Goal: Task Accomplishment & Management: Manage account settings

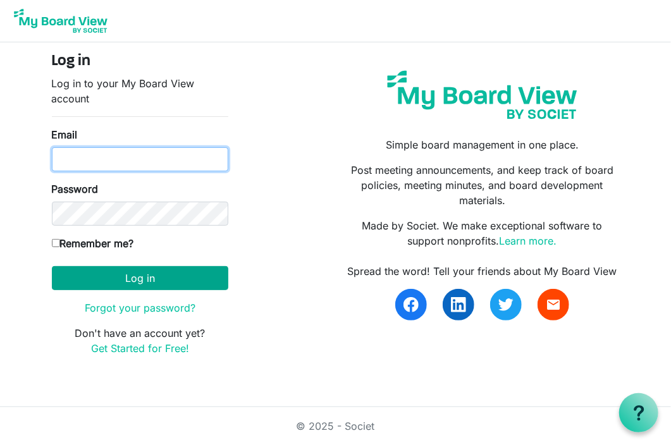
type input "[EMAIL_ADDRESS][DOMAIN_NAME]"
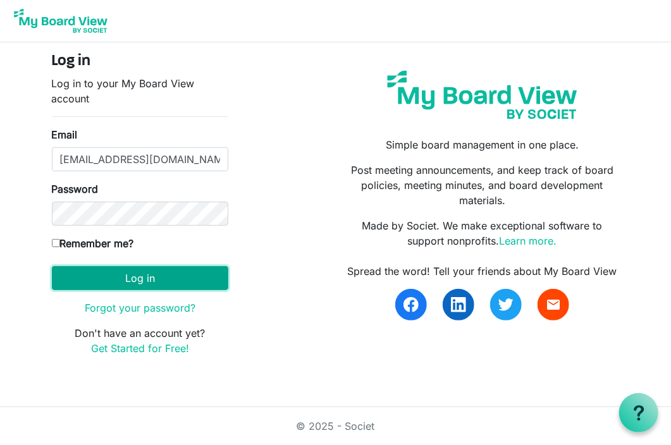
click at [150, 285] on button "Log in" at bounding box center [140, 278] width 176 height 24
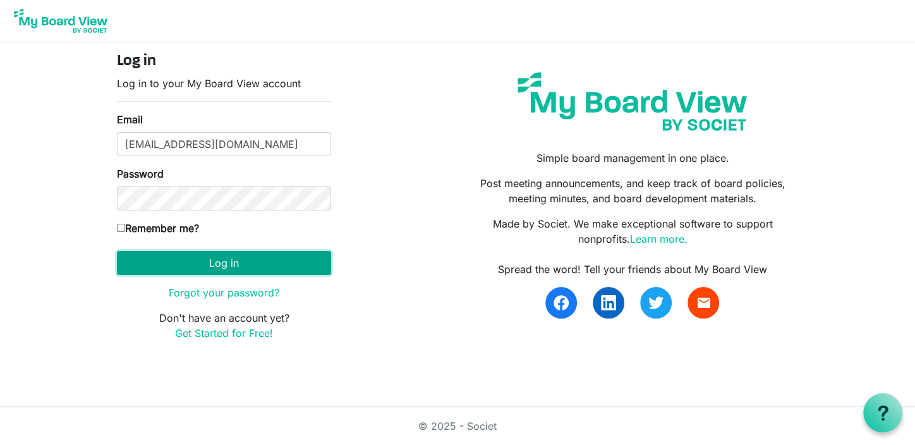
click at [228, 260] on button "Log in" at bounding box center [224, 263] width 214 height 24
click at [220, 262] on button "Log in" at bounding box center [224, 263] width 214 height 24
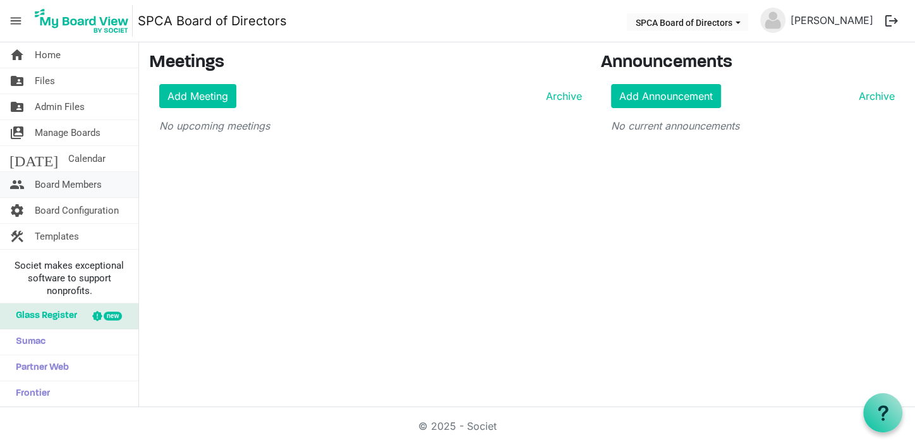
click at [72, 181] on span "Board Members" at bounding box center [68, 184] width 67 height 25
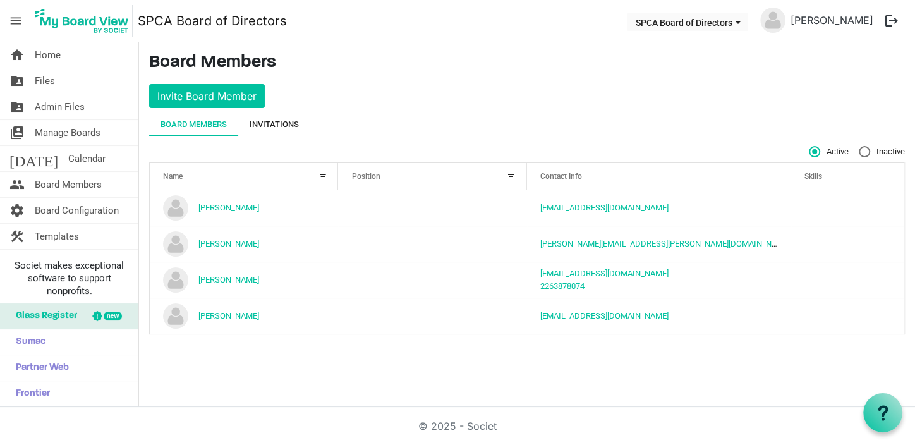
click at [276, 124] on div "Invitations" at bounding box center [274, 124] width 49 height 13
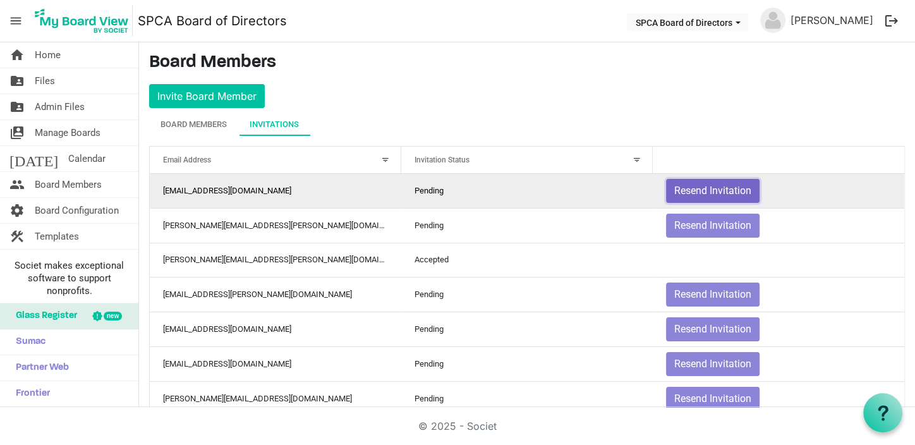
click at [684, 190] on button "Resend Invitation" at bounding box center [713, 191] width 94 height 24
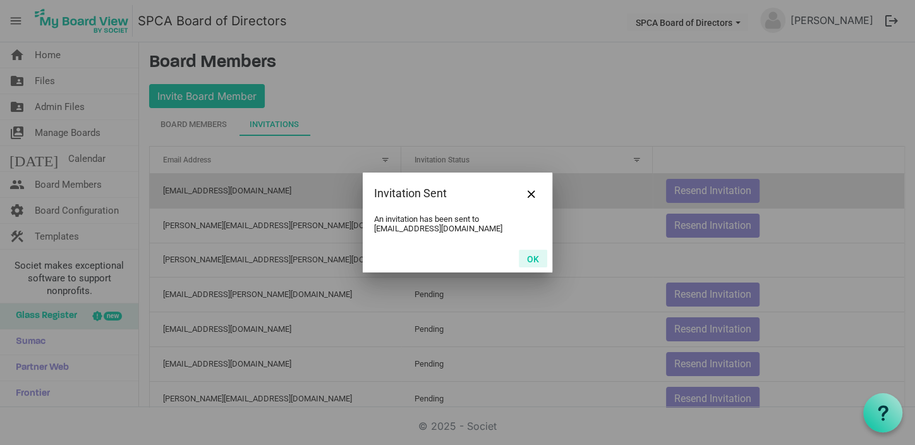
click at [535, 259] on button "OK" at bounding box center [533, 259] width 28 height 18
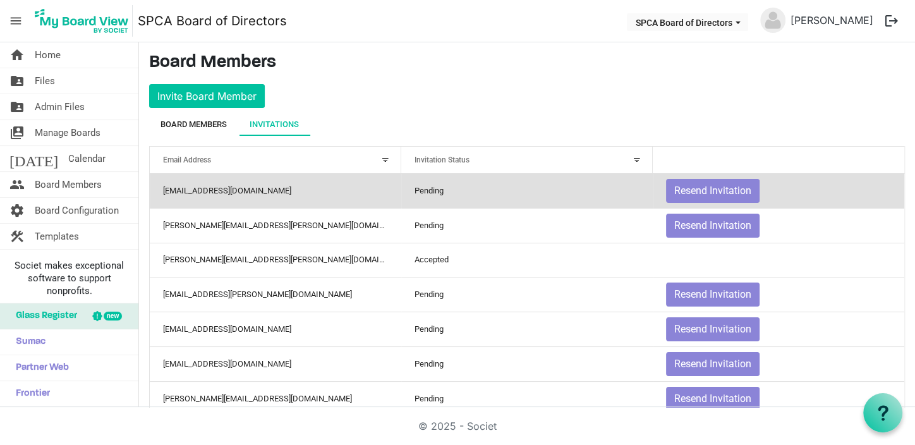
click at [200, 125] on div "Board Members" at bounding box center [194, 124] width 66 height 13
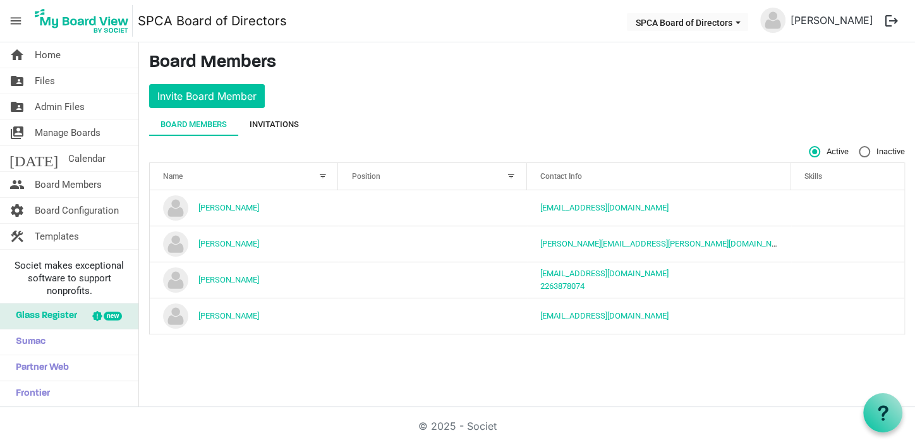
click at [270, 125] on div "Invitations" at bounding box center [274, 124] width 49 height 13
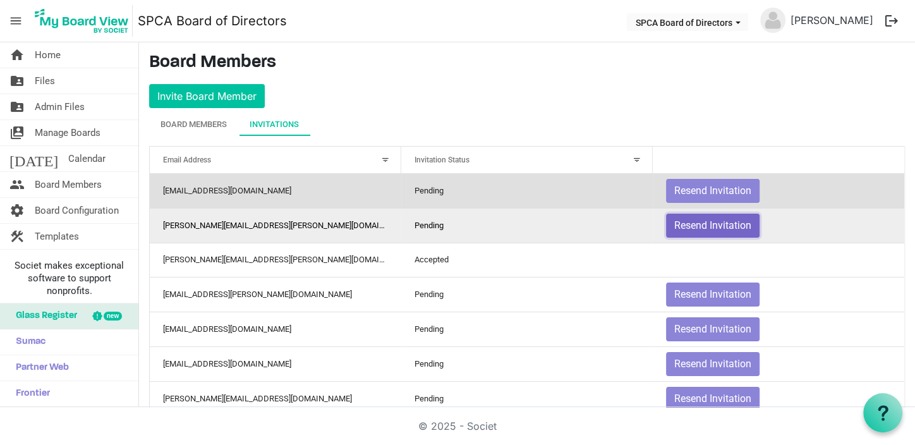
click at [690, 223] on button "Resend Invitation" at bounding box center [713, 226] width 94 height 24
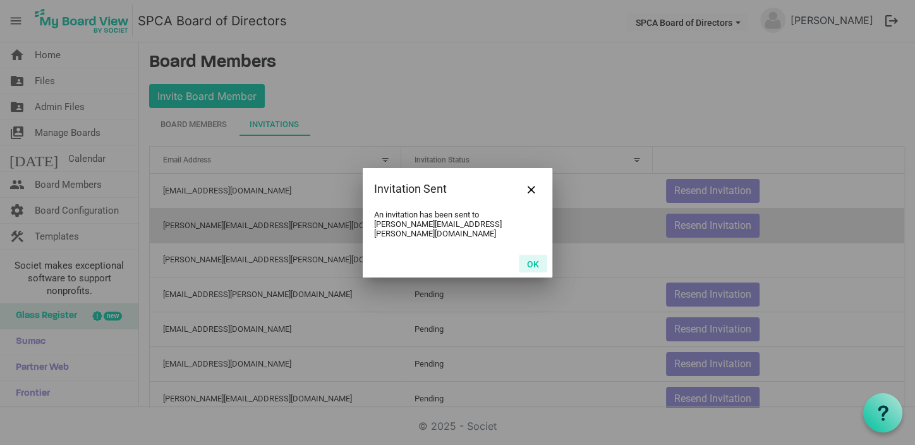
click at [534, 258] on button "OK" at bounding box center [533, 264] width 28 height 18
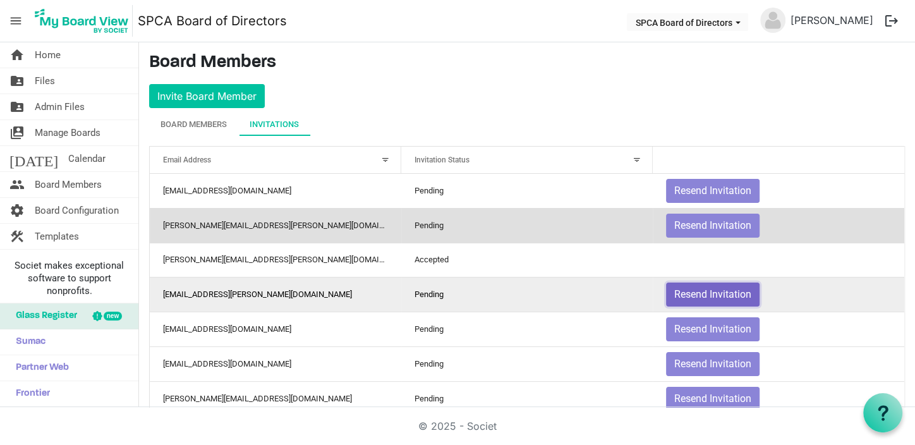
click at [688, 292] on button "Resend Invitation" at bounding box center [713, 295] width 94 height 24
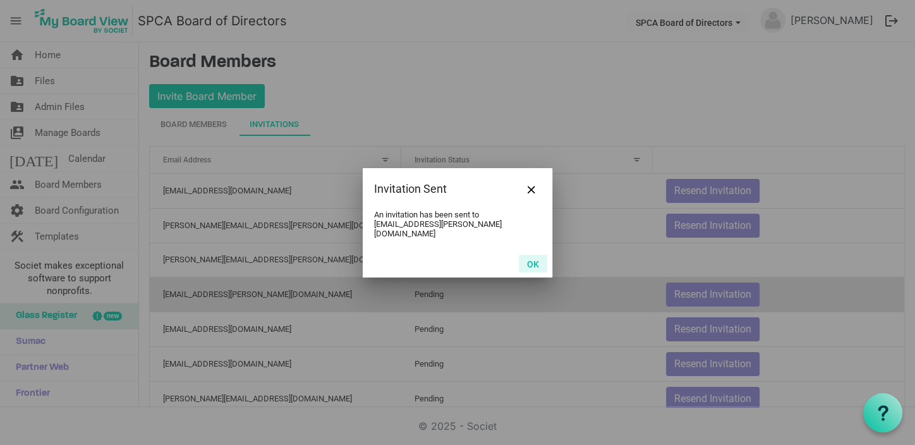
click at [532, 259] on button "OK" at bounding box center [533, 264] width 28 height 18
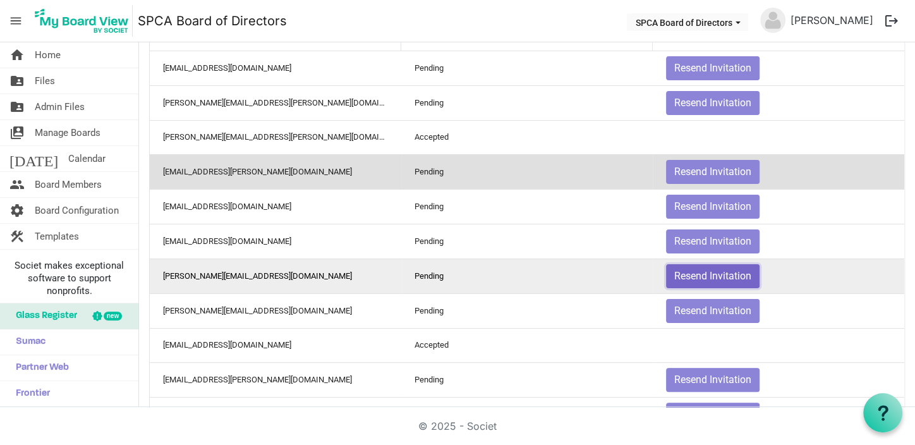
click at [680, 272] on button "Resend Invitation" at bounding box center [713, 276] width 94 height 24
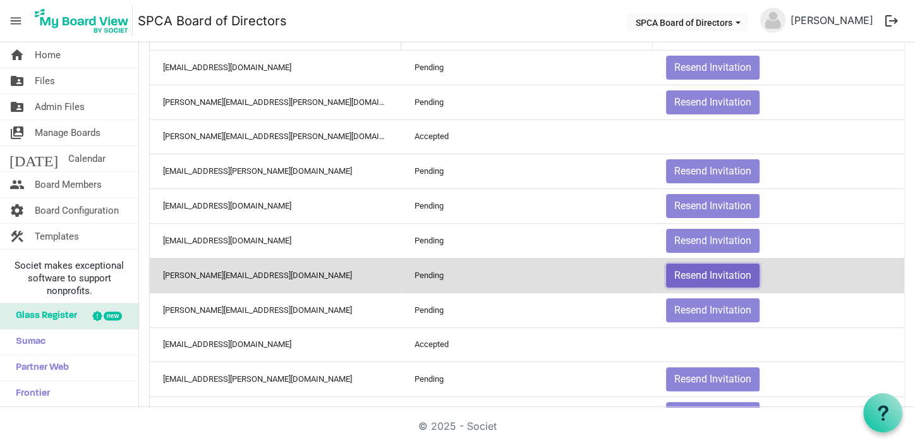
scroll to position [124, 0]
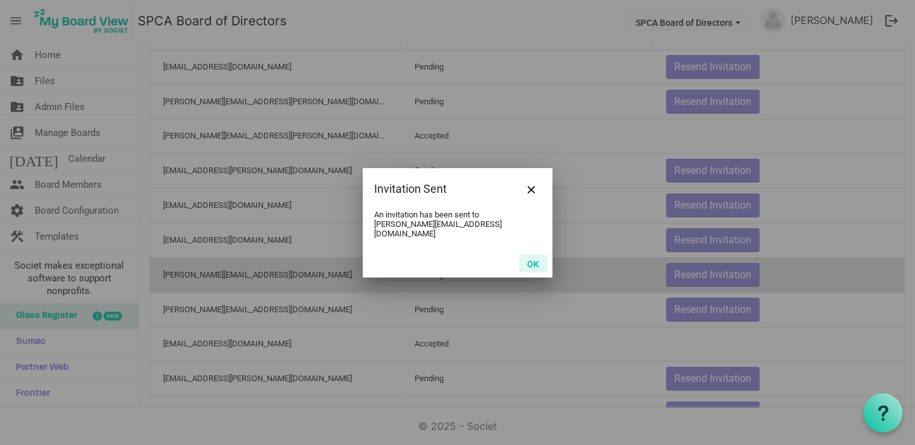
click at [538, 259] on button "OK" at bounding box center [533, 264] width 28 height 18
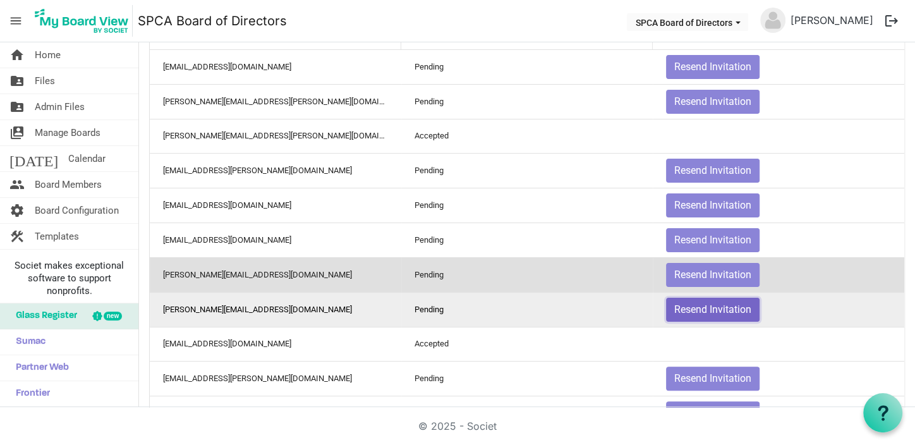
click at [677, 307] on button "Resend Invitation" at bounding box center [713, 310] width 94 height 24
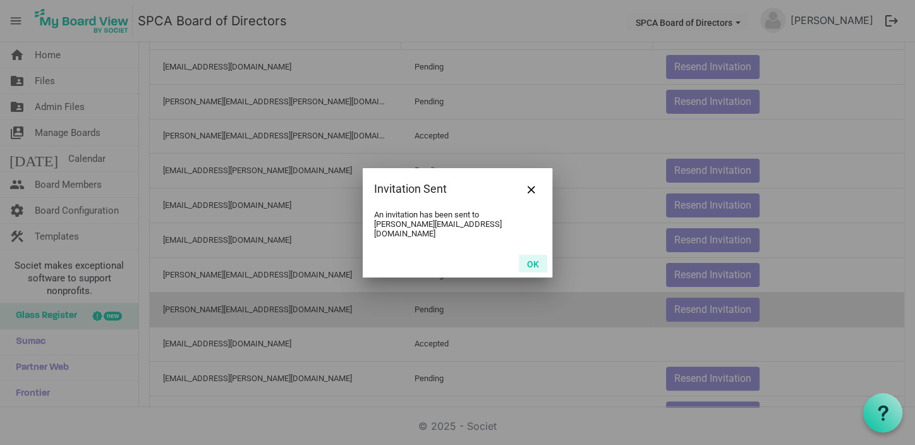
click at [534, 260] on button "OK" at bounding box center [533, 264] width 28 height 18
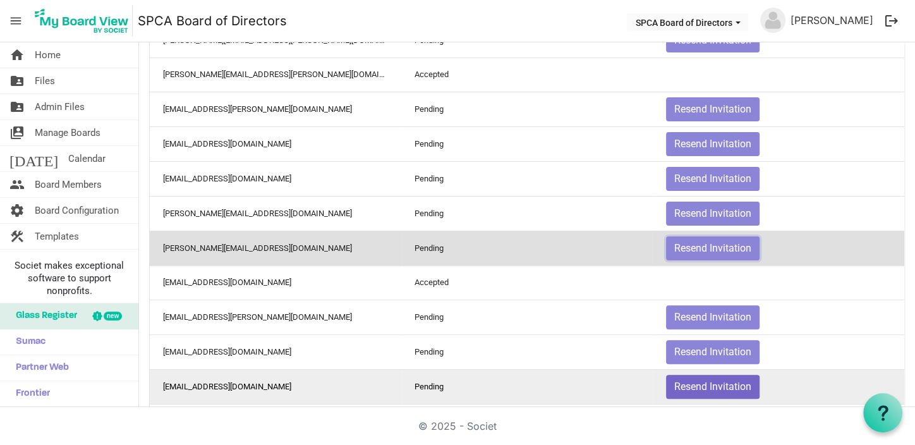
scroll to position [186, 0]
click at [677, 379] on button "Resend Invitation" at bounding box center [713, 386] width 94 height 24
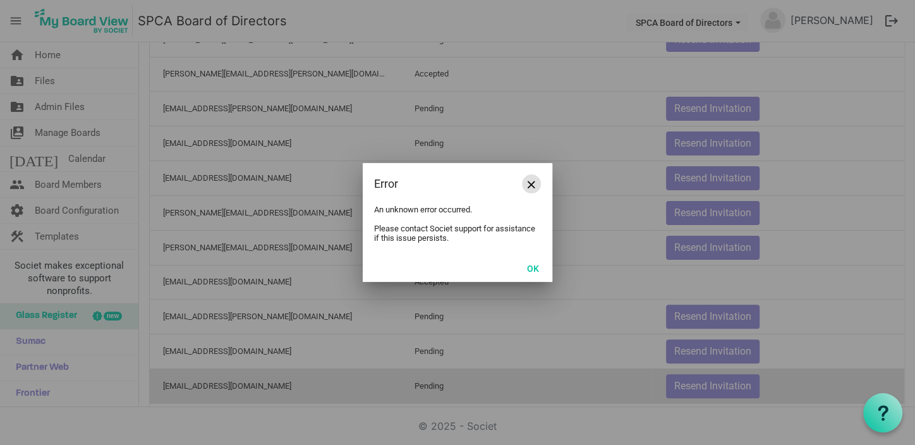
click at [536, 184] on button "Close" at bounding box center [531, 183] width 19 height 19
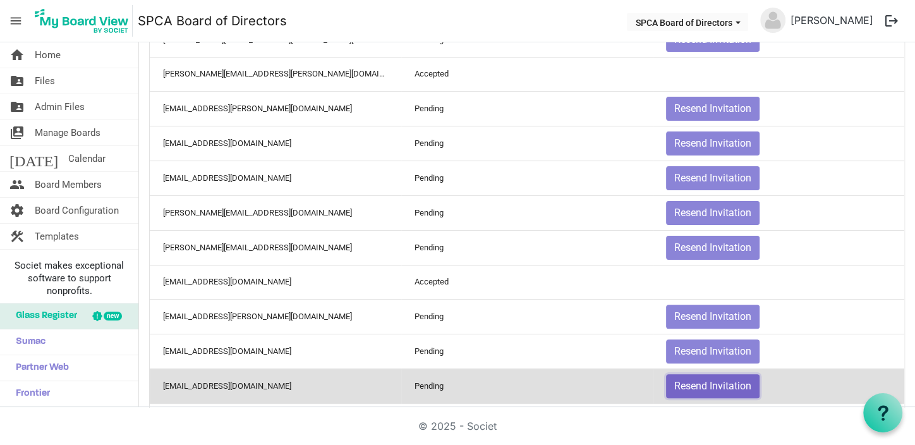
click at [683, 379] on button "Resend Invitation" at bounding box center [713, 386] width 94 height 24
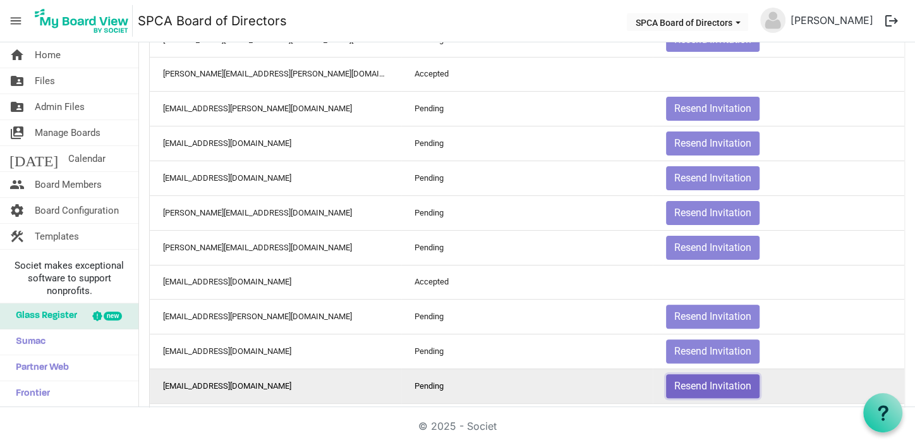
click at [683, 379] on button "Resend Invitation" at bounding box center [713, 386] width 94 height 24
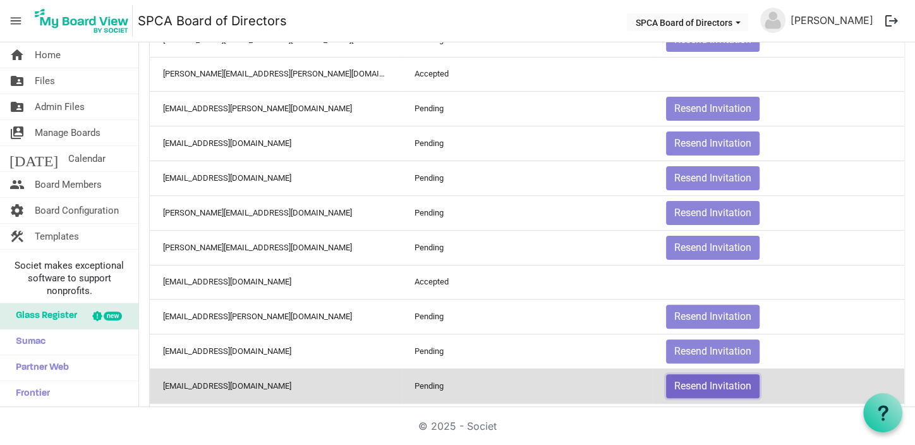
click at [683, 379] on button "Resend Invitation" at bounding box center [713, 386] width 94 height 24
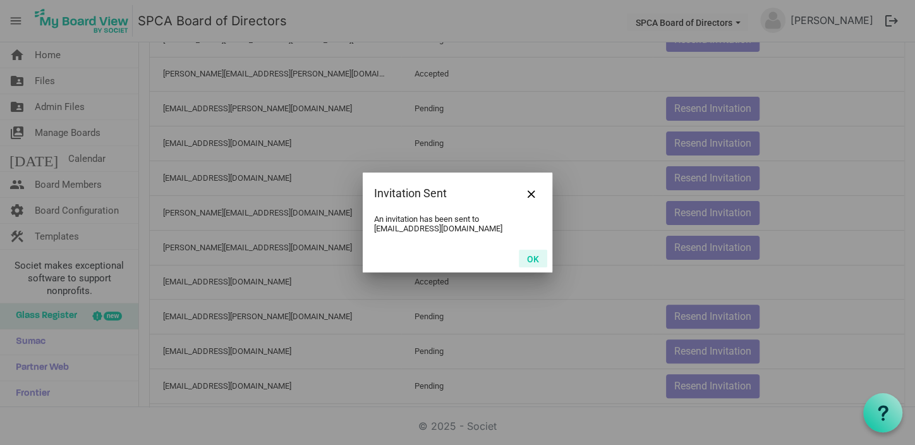
click at [531, 259] on button "OK" at bounding box center [533, 259] width 28 height 18
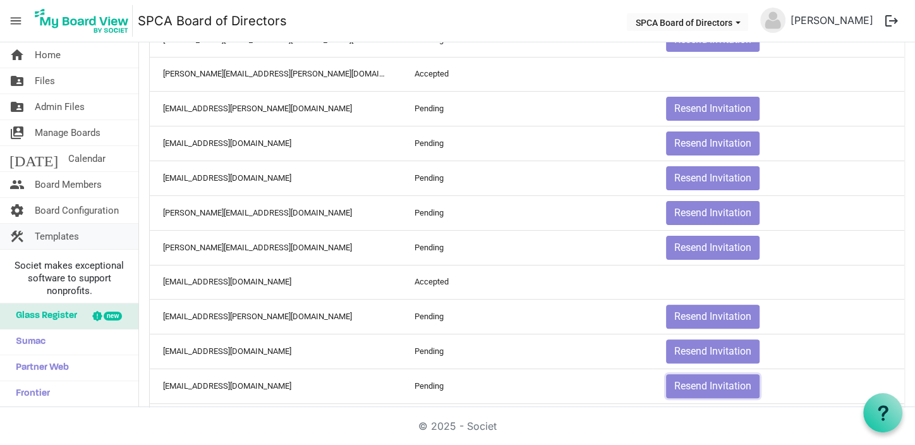
scroll to position [0, 0]
